Goal: Task Accomplishment & Management: Manage account settings

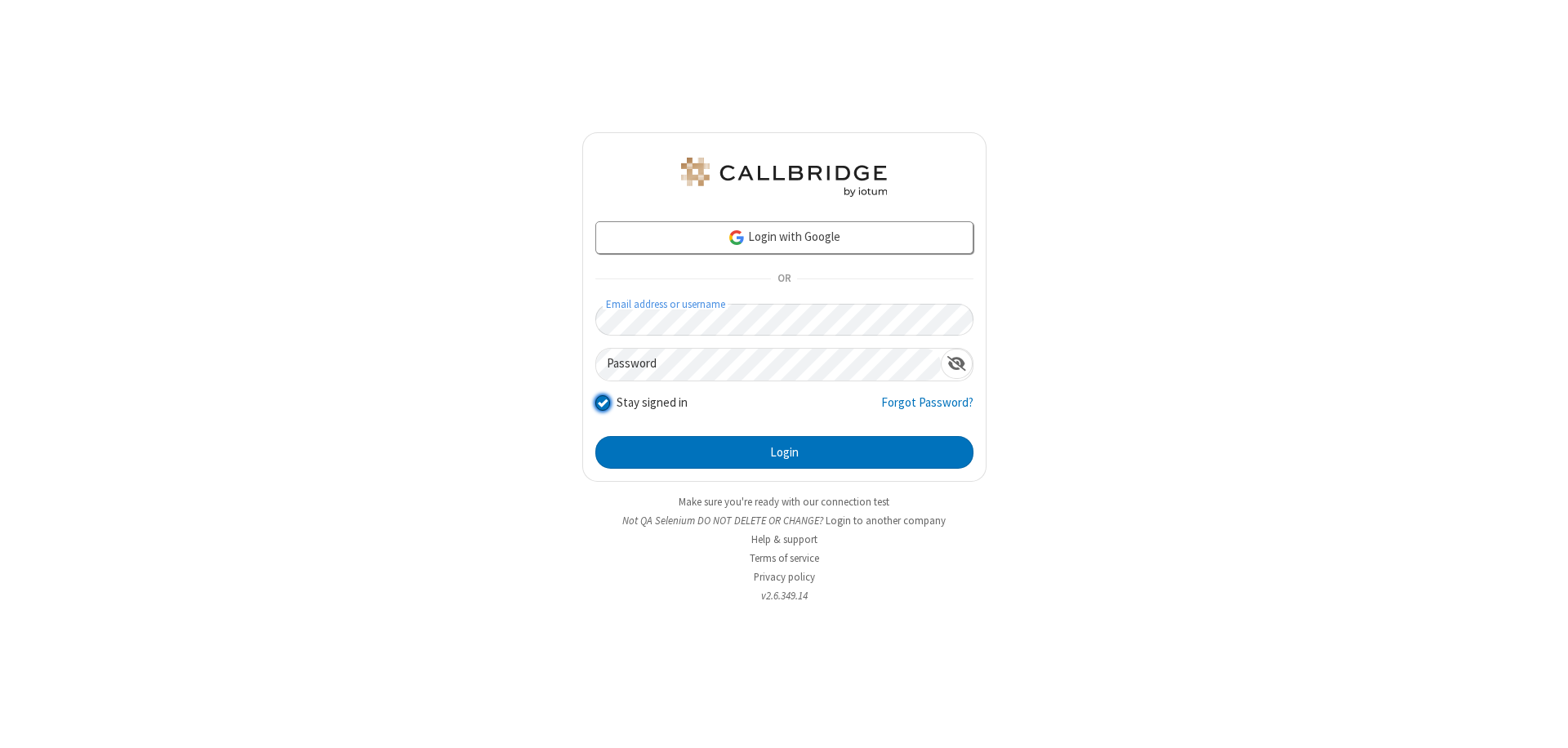
click at [602, 402] on input "Stay signed in" at bounding box center [603, 402] width 15 height 17
checkbox input "false"
click at [784, 452] on button "Login" at bounding box center [784, 452] width 378 height 32
click at [602, 402] on input "Stay signed in" at bounding box center [603, 402] width 15 height 17
checkbox input "false"
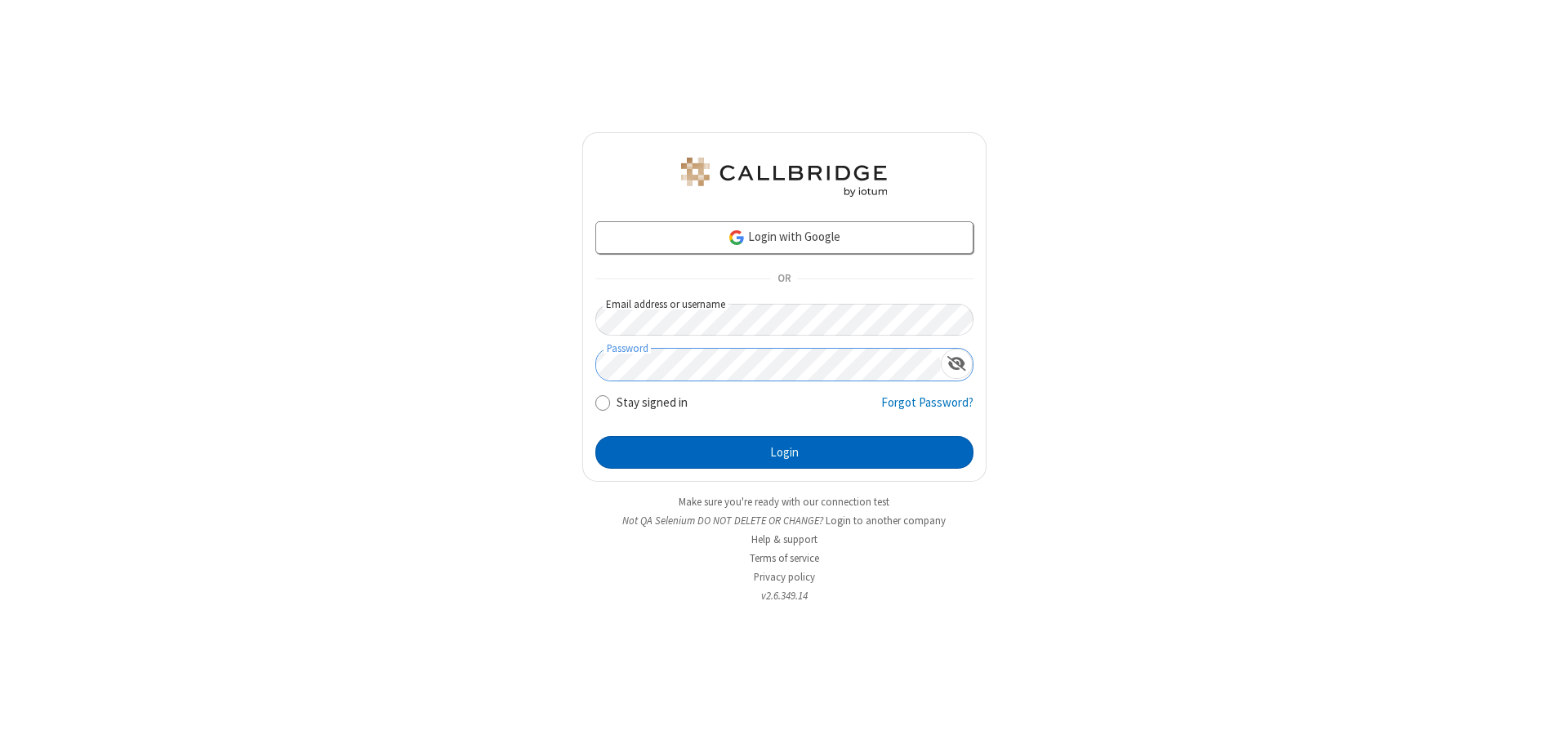
click at [784, 452] on button "Login" at bounding box center [784, 452] width 378 height 32
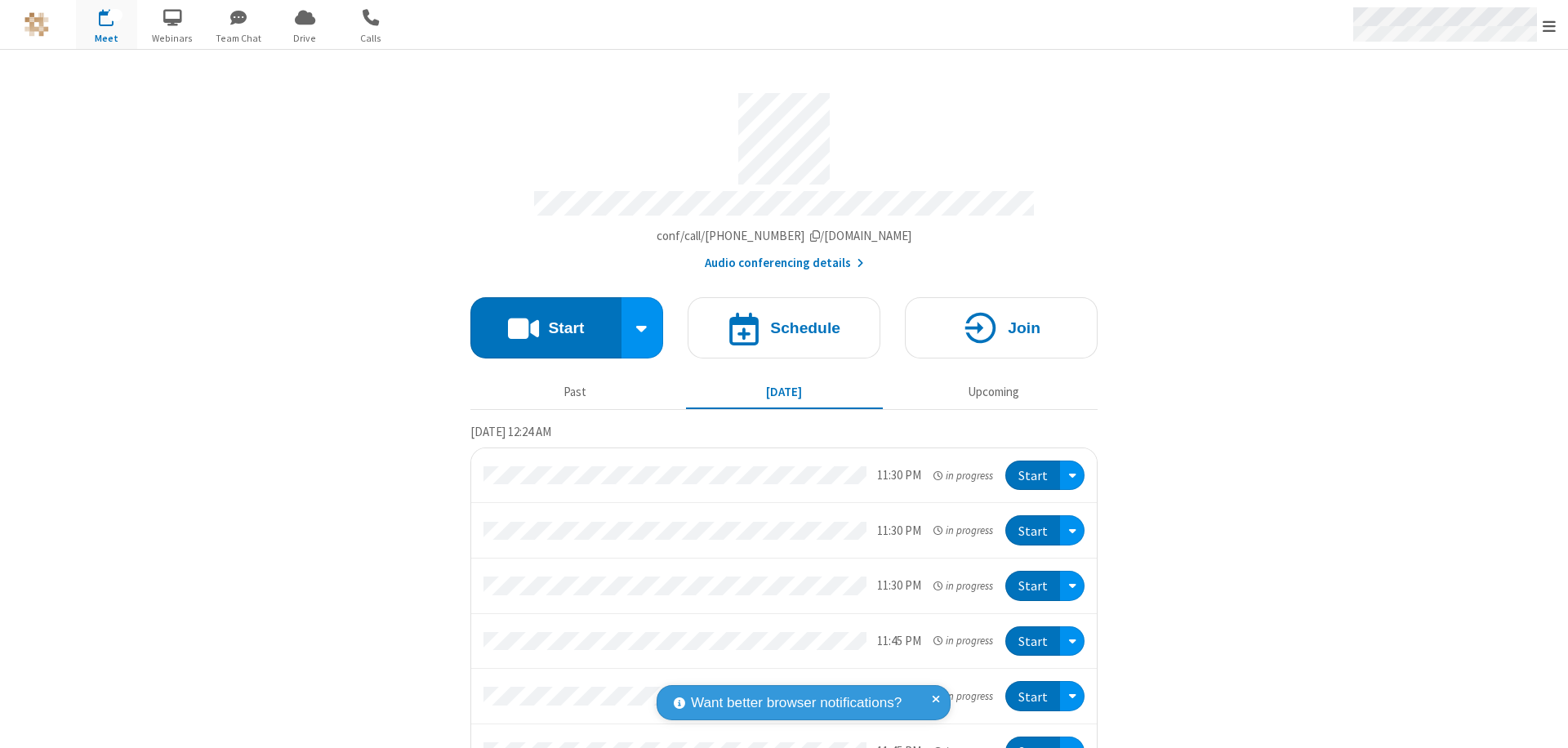
click at [1549, 25] on span "Open menu" at bounding box center [1549, 26] width 13 height 16
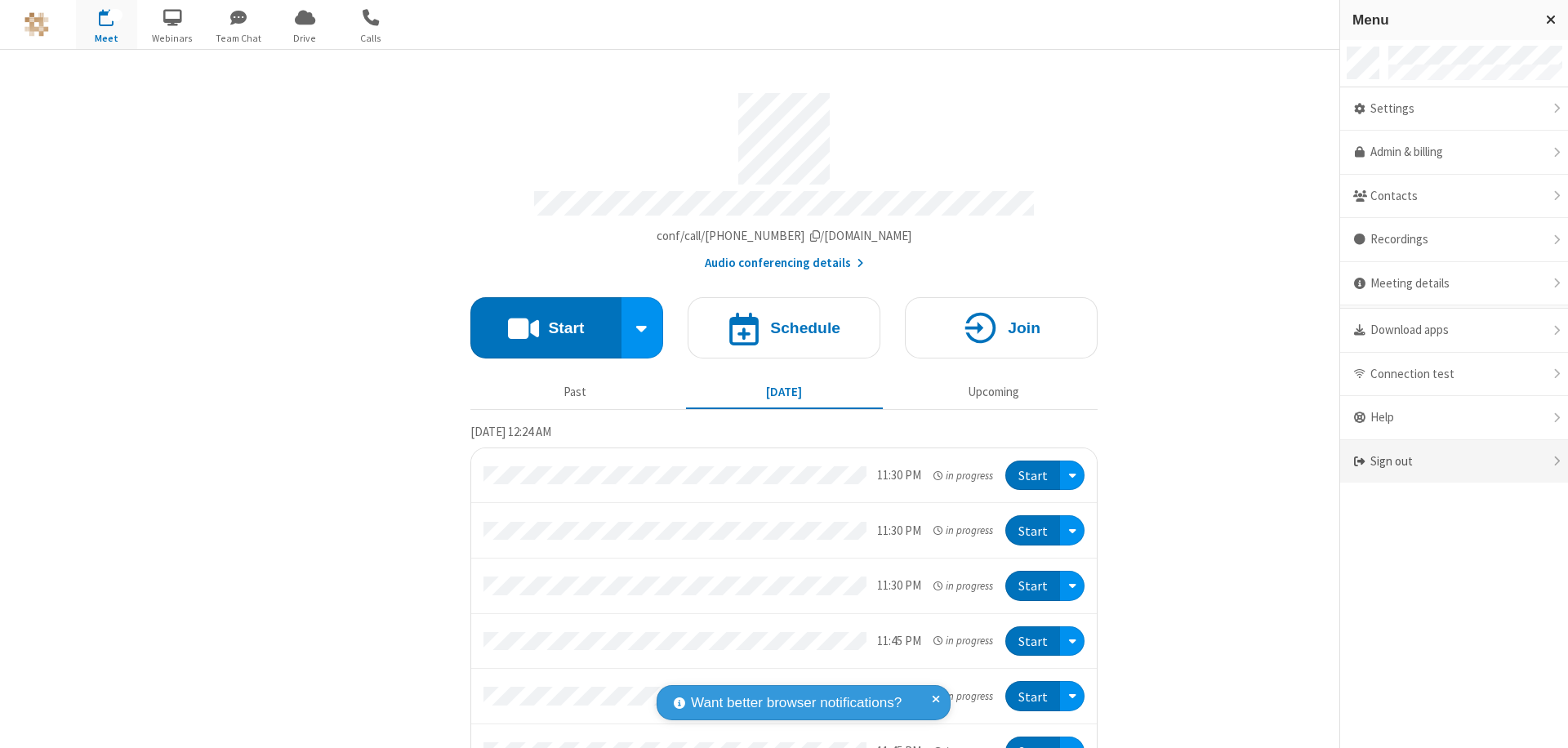
click at [1454, 462] on div "Sign out" at bounding box center [1454, 461] width 228 height 43
